Goal: Information Seeking & Learning: Learn about a topic

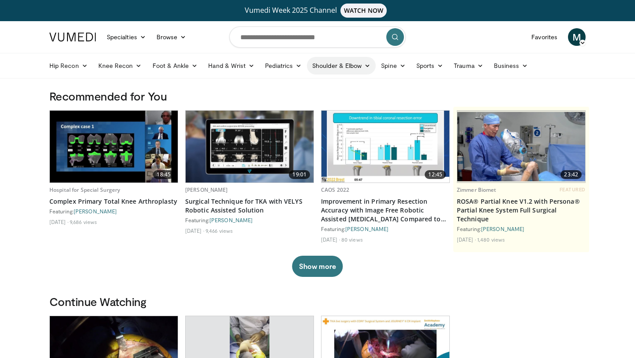
click at [368, 70] on link "Shoulder & Elbow" at bounding box center [341, 66] width 69 height 18
click at [434, 65] on link "Sports" at bounding box center [430, 66] width 38 height 18
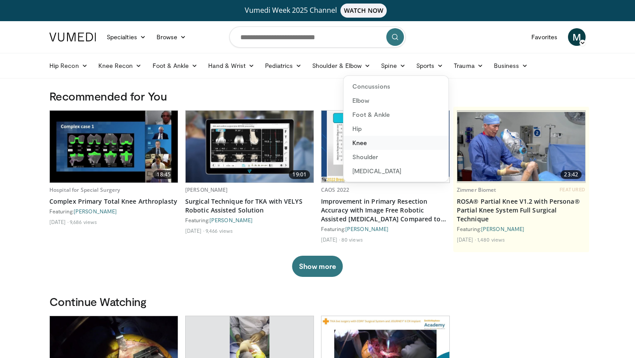
click at [372, 145] on link "Knee" at bounding box center [396, 143] width 105 height 14
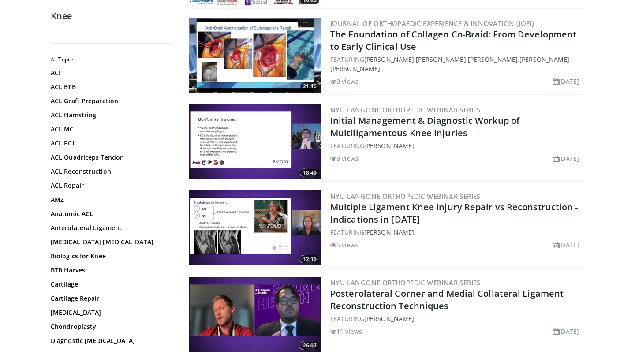
scroll to position [2130, 0]
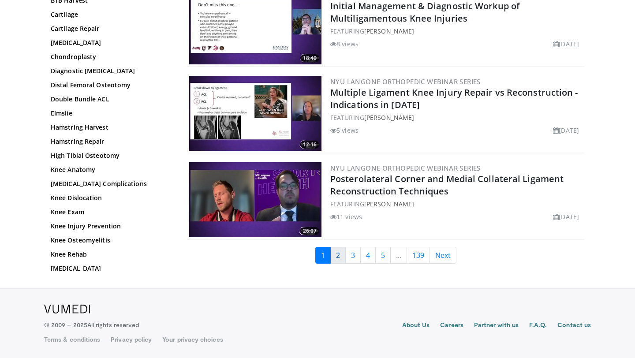
click at [339, 253] on link "2" at bounding box center [338, 255] width 15 height 17
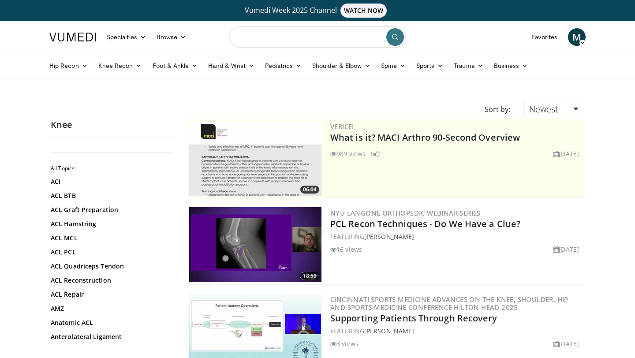
click at [294, 28] on input "Search topics, interventions" at bounding box center [317, 36] width 177 height 21
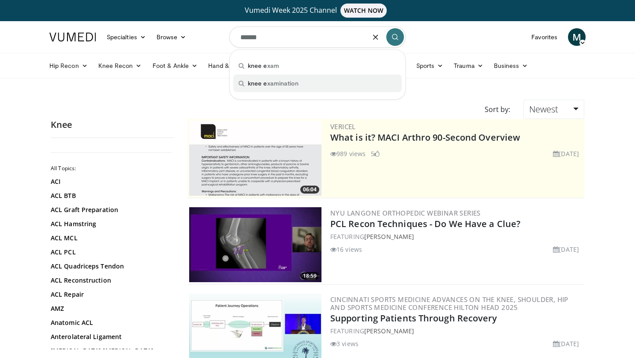
click at [279, 81] on span "knee e xamination" at bounding box center [273, 83] width 51 height 9
type input "**********"
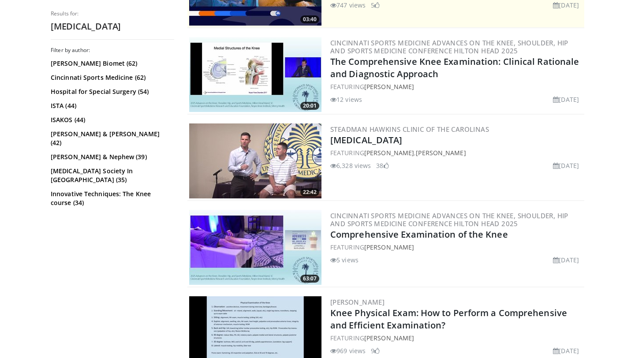
scroll to position [258, 0]
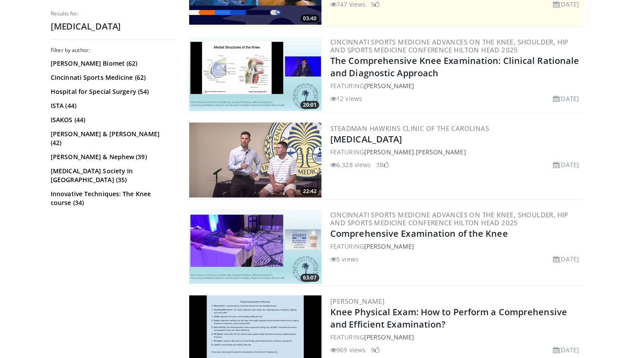
click at [292, 178] on img at bounding box center [255, 160] width 132 height 75
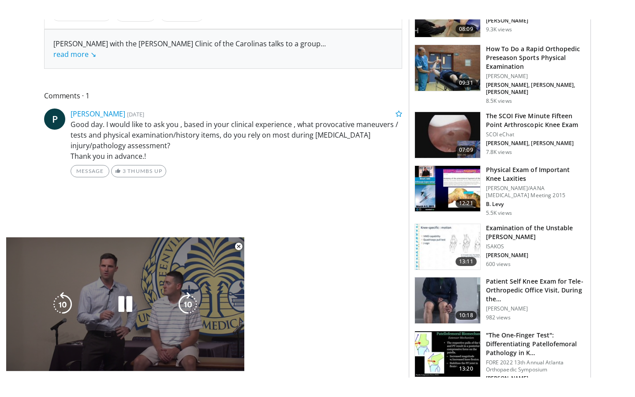
scroll to position [383, 0]
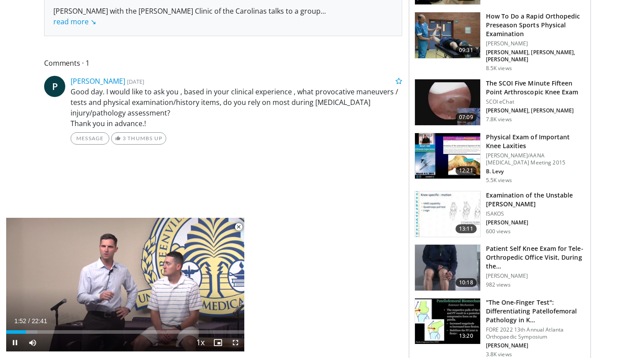
click at [235, 345] on span "Video Player" at bounding box center [236, 343] width 18 height 18
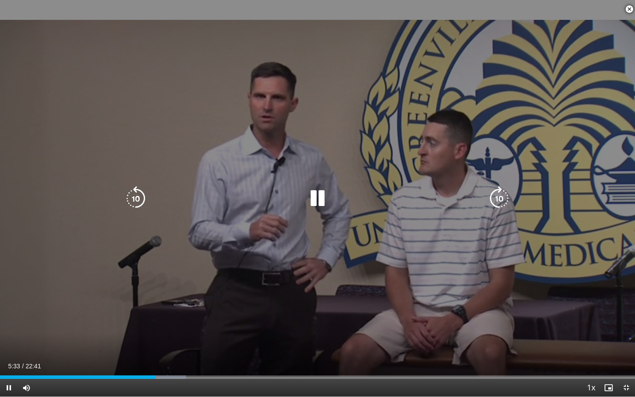
click at [313, 203] on icon "Video Player" at bounding box center [317, 198] width 25 height 25
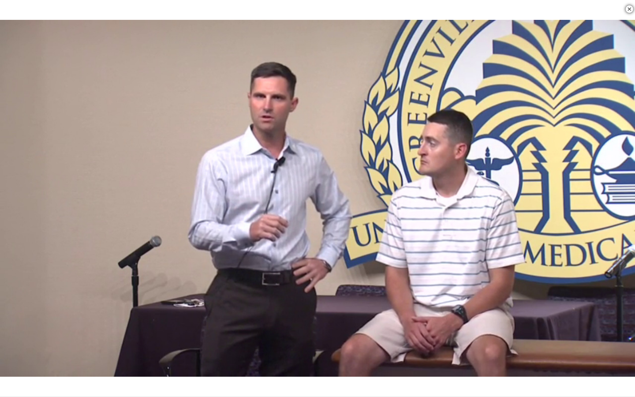
click at [311, 203] on div "10 seconds Tap to unmute" at bounding box center [317, 198] width 635 height 397
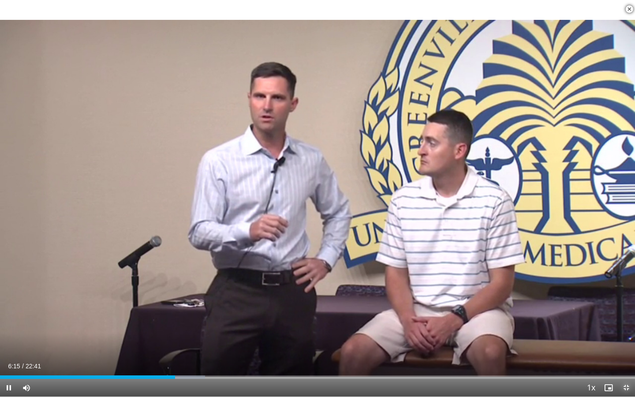
click at [626, 358] on span "Video Player" at bounding box center [627, 388] width 18 height 18
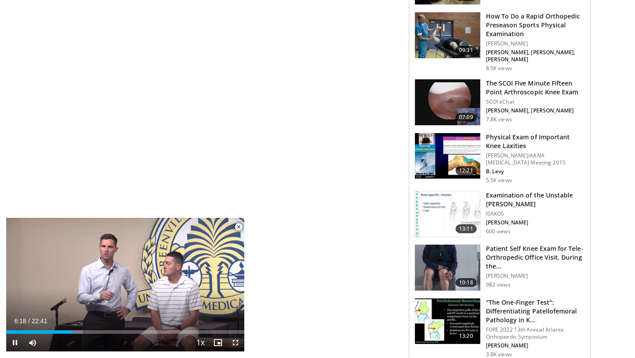
click at [237, 346] on span "Video Player" at bounding box center [236, 343] width 18 height 18
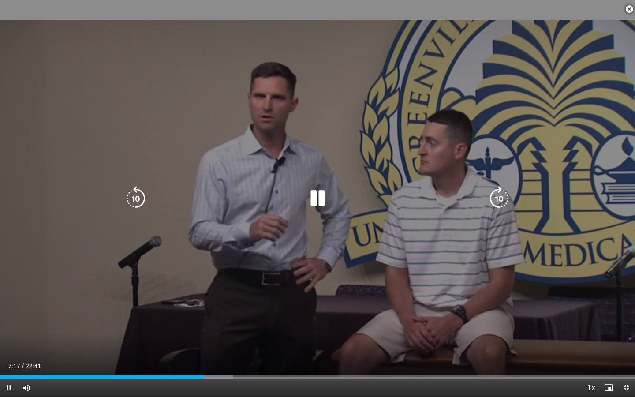
click at [182, 313] on div "10 seconds Tap to unmute" at bounding box center [317, 198] width 635 height 397
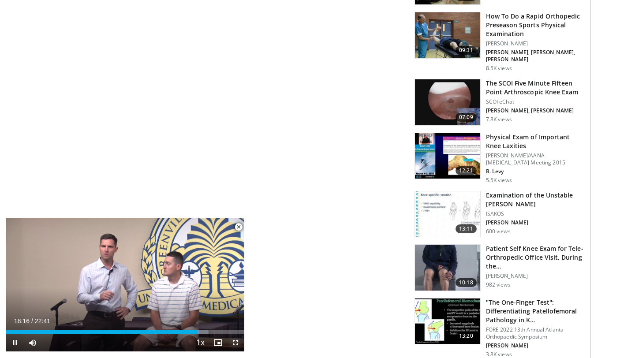
click at [238, 346] on span "Video Player" at bounding box center [236, 343] width 18 height 18
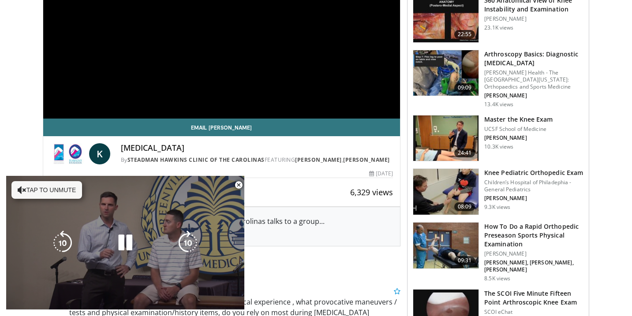
scroll to position [175, 0]
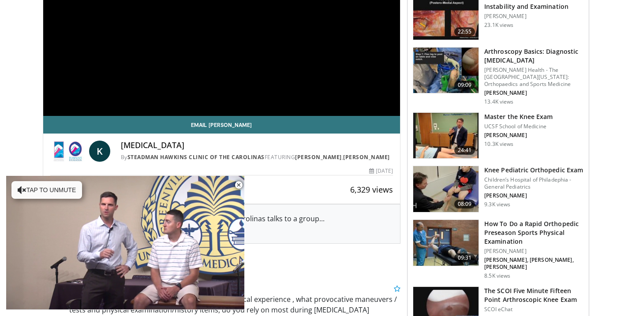
click at [457, 150] on span "24:41" at bounding box center [465, 150] width 21 height 9
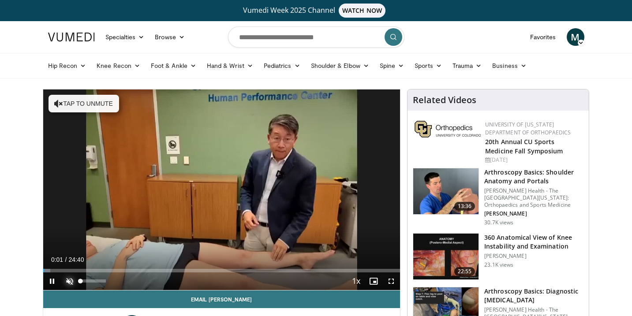
click at [70, 282] on span "Video Player" at bounding box center [70, 282] width 18 height 18
click at [88, 282] on div "30%" at bounding box center [93, 281] width 25 height 3
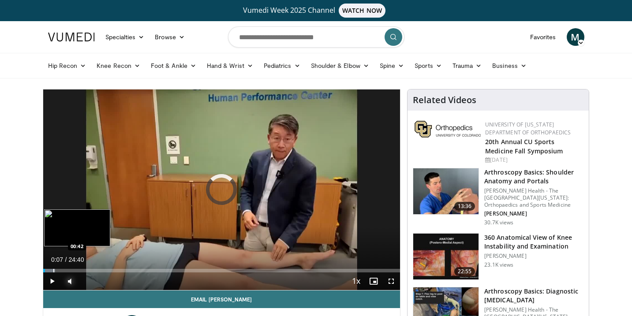
click at [53, 271] on div "Progress Bar" at bounding box center [53, 271] width 1 height 4
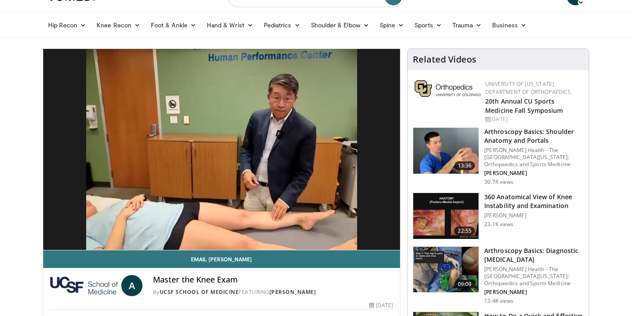
scroll to position [39, 0]
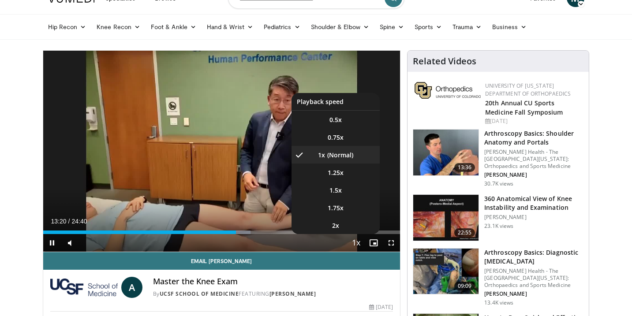
click at [356, 243] on span "Video Player" at bounding box center [356, 244] width 12 height 18
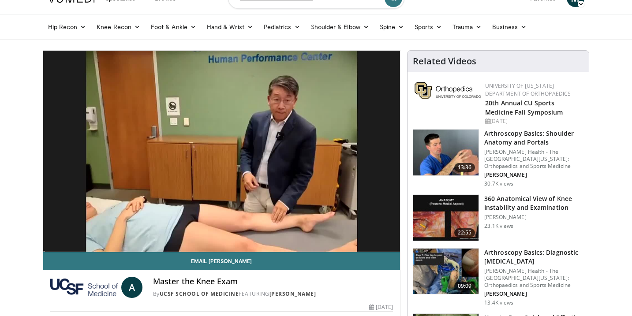
click at [356, 243] on div "10 seconds Tap to unmute" at bounding box center [221, 151] width 357 height 201
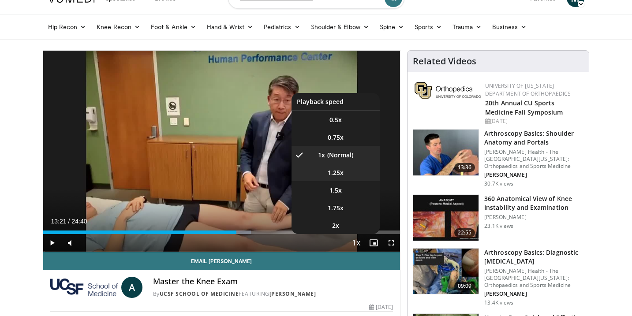
click at [341, 175] on span "1.25x" at bounding box center [336, 173] width 16 height 9
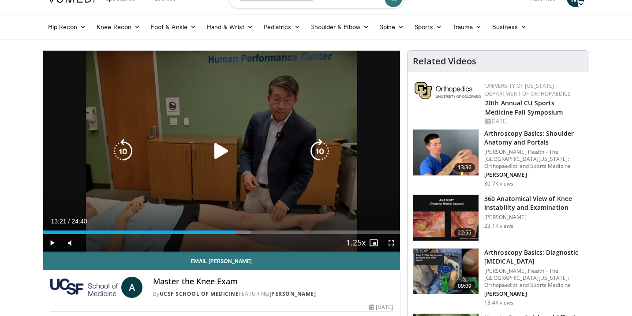
click at [216, 149] on icon "Video Player" at bounding box center [221, 151] width 25 height 25
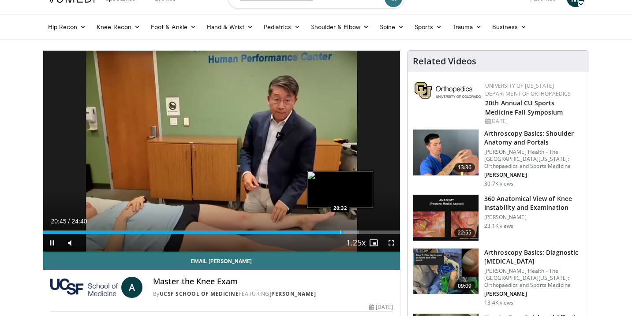
click at [341, 232] on div "Progress Bar" at bounding box center [341, 233] width 1 height 4
click at [337, 231] on div "Progress Bar" at bounding box center [337, 233] width 1 height 4
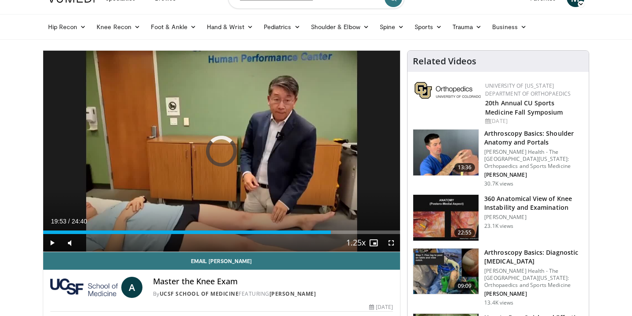
click at [331, 230] on div "Loaded : 0.00% 19:53 19:53" at bounding box center [221, 230] width 357 height 8
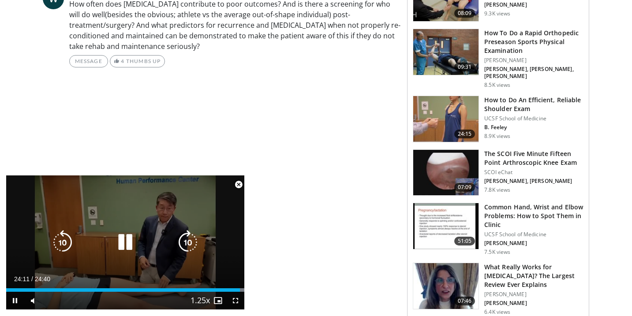
scroll to position [446, 0]
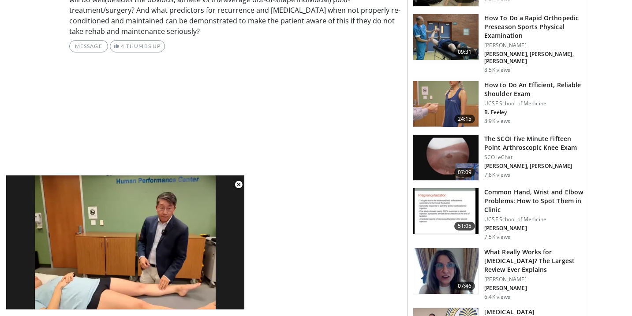
click at [454, 90] on img at bounding box center [445, 104] width 65 height 46
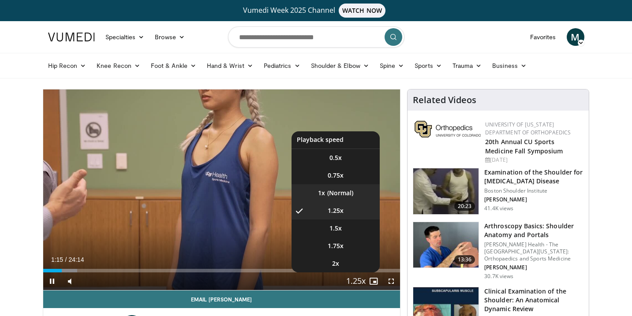
click at [338, 196] on li "1x" at bounding box center [336, 193] width 88 height 18
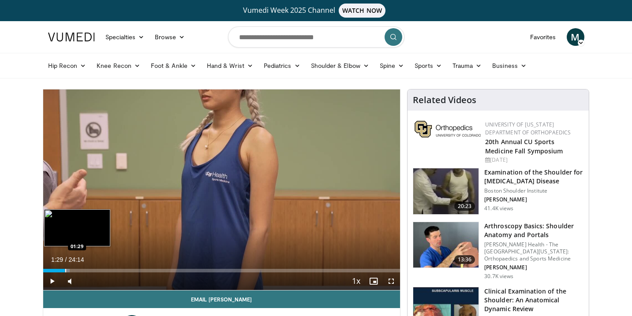
click at [65, 271] on div "Progress Bar" at bounding box center [65, 271] width 1 height 4
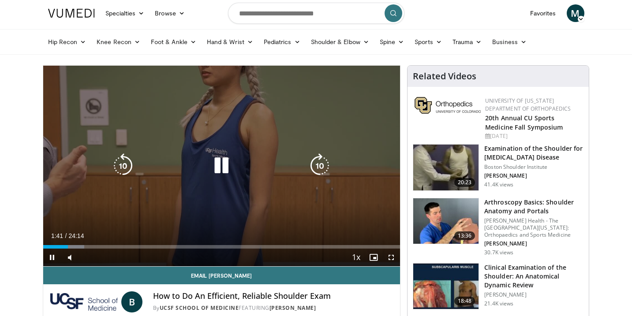
scroll to position [23, 0]
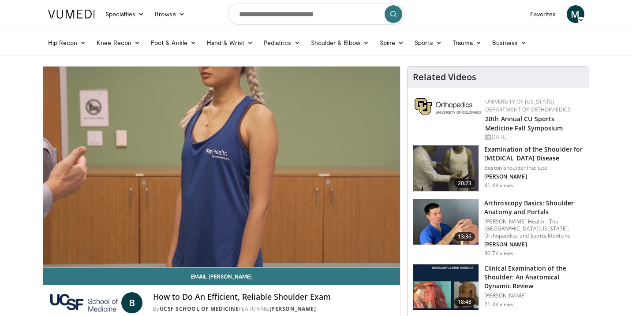
click at [347, 250] on button "Playback Rate" at bounding box center [356, 259] width 18 height 18
